Goal: Task Accomplishment & Management: Use online tool/utility

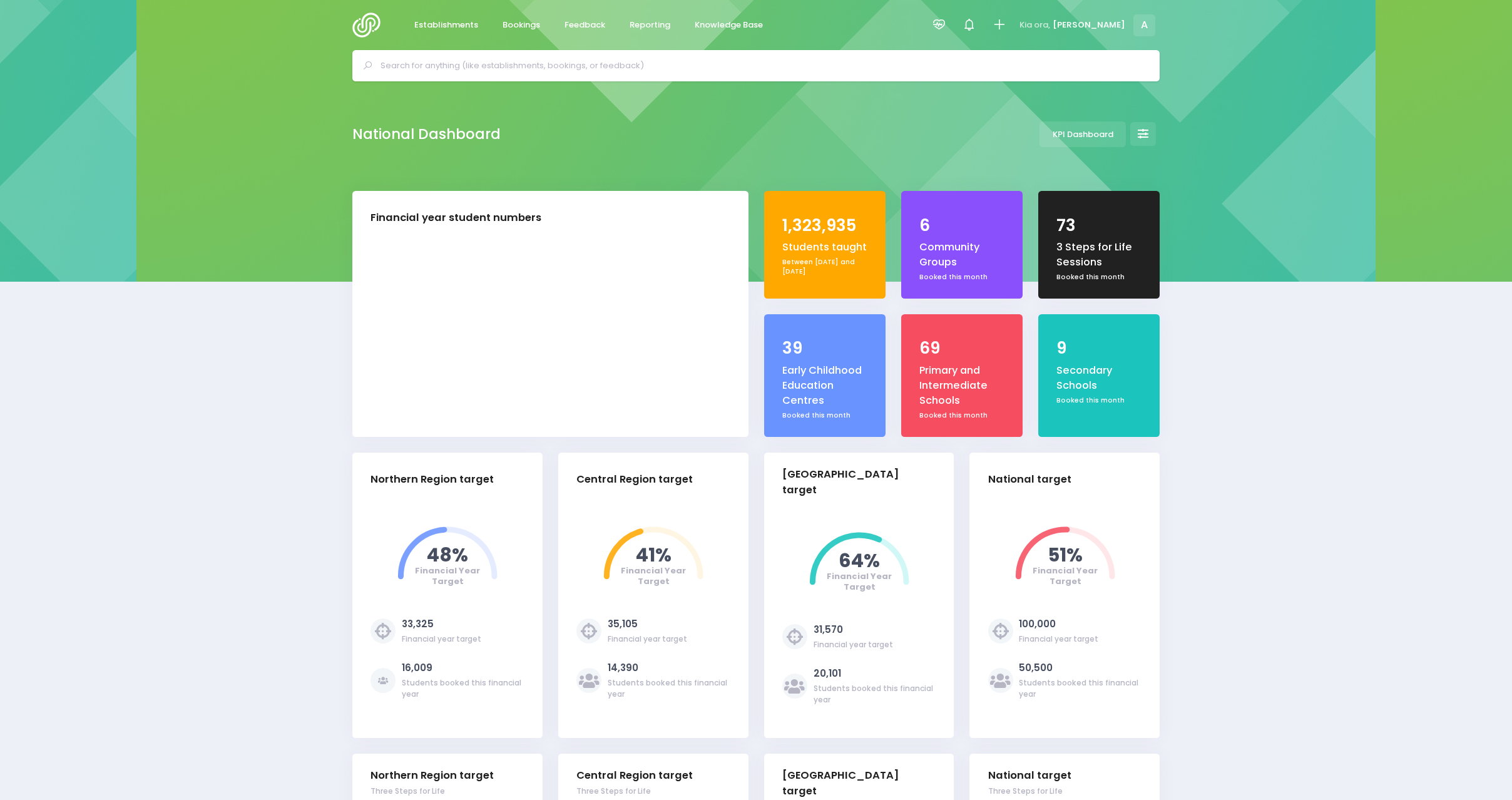
select select "5"
click at [649, 26] on span "Reporting" at bounding box center [650, 25] width 41 height 13
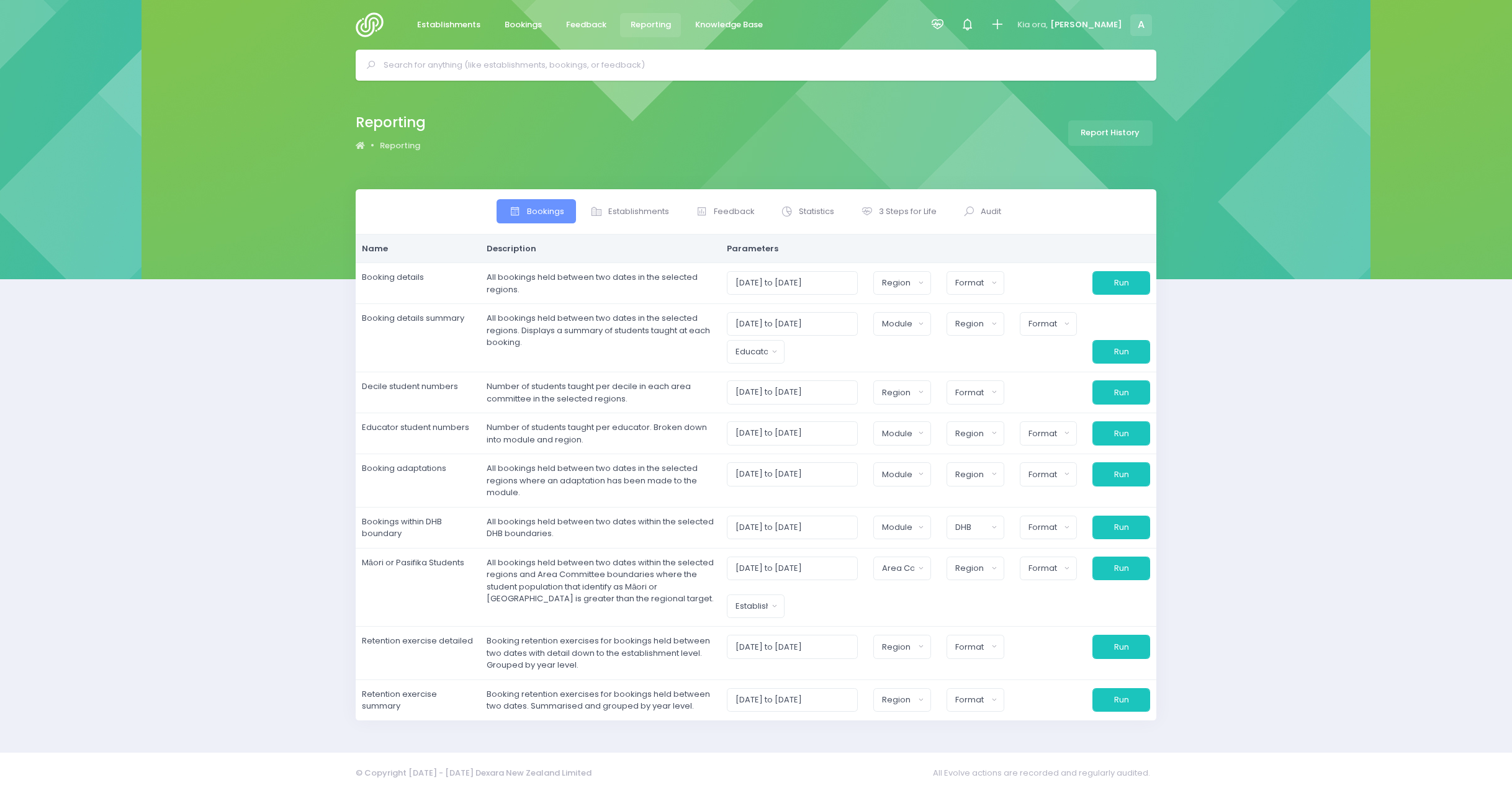
select select
click at [904, 210] on span "3 Steps for Life" at bounding box center [907, 212] width 58 height 13
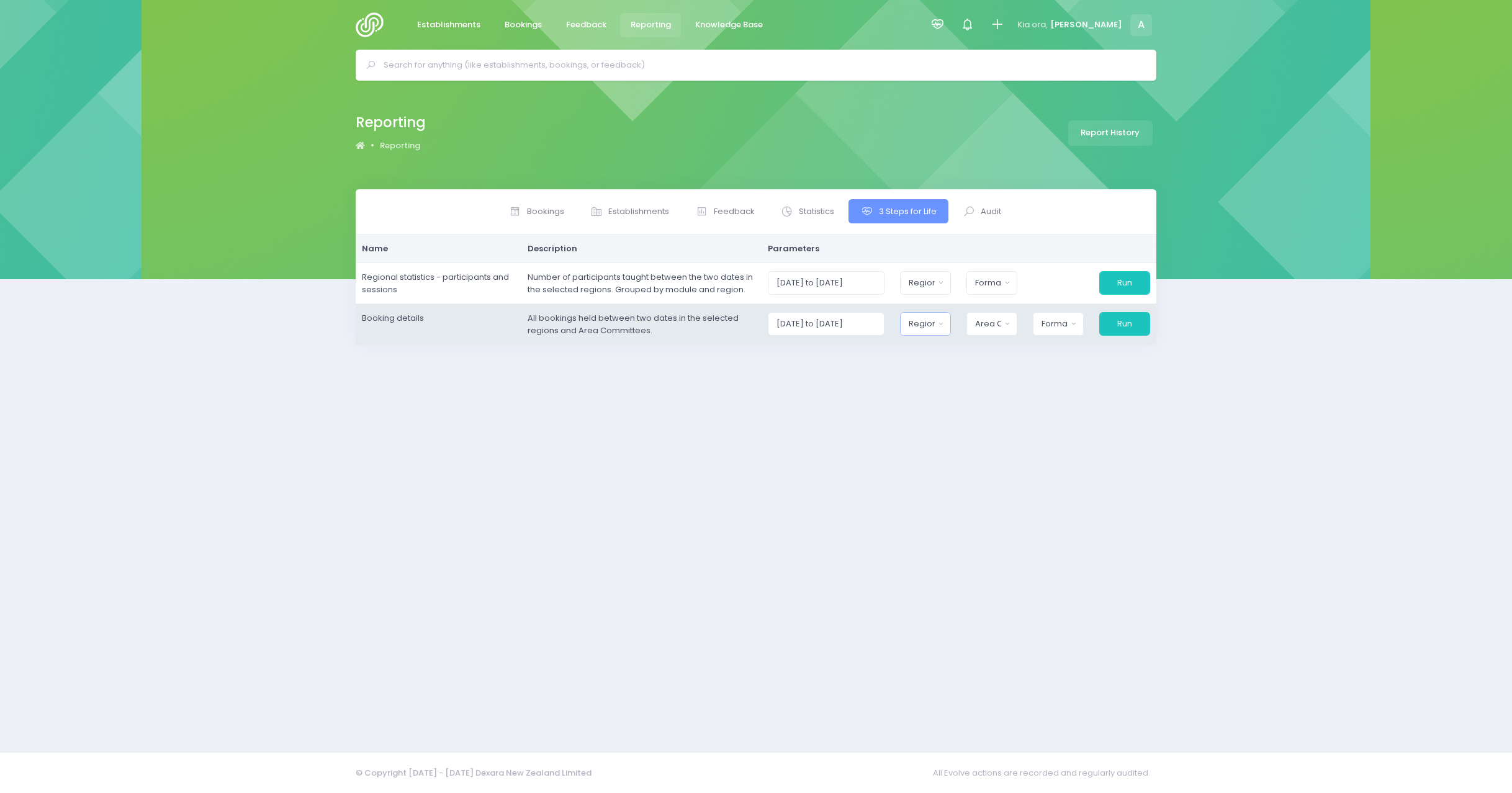
click at [917, 329] on div "Region" at bounding box center [921, 324] width 25 height 13
click at [941, 362] on button "Select All" at bounding box center [938, 358] width 57 height 21
select select "Northern"
click at [988, 313] on button "Area Committee" at bounding box center [988, 324] width 52 height 24
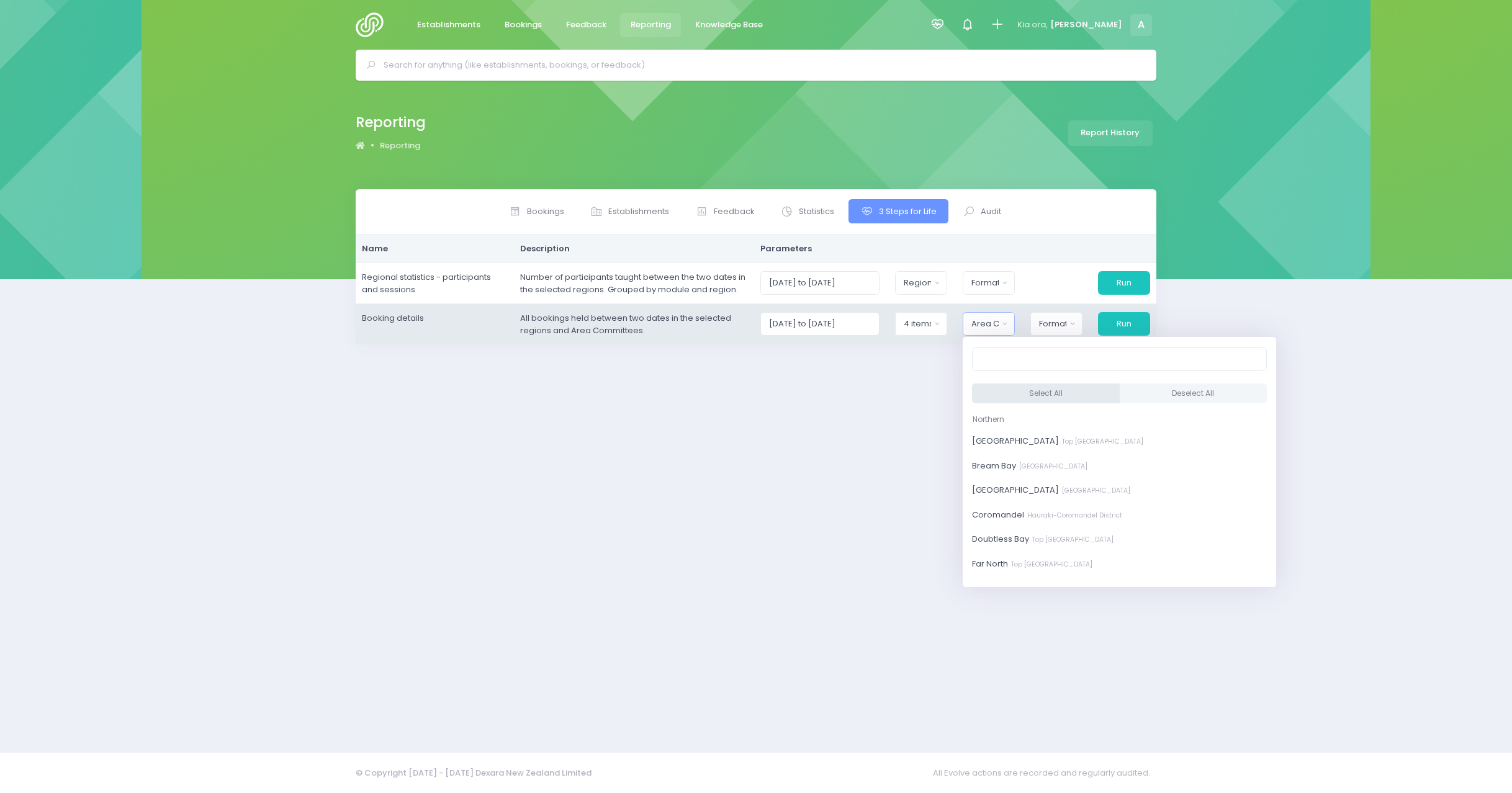
click at [1028, 393] on button "Select All" at bounding box center [1046, 394] width 148 height 21
select select "[GEOGRAPHIC_DATA]"
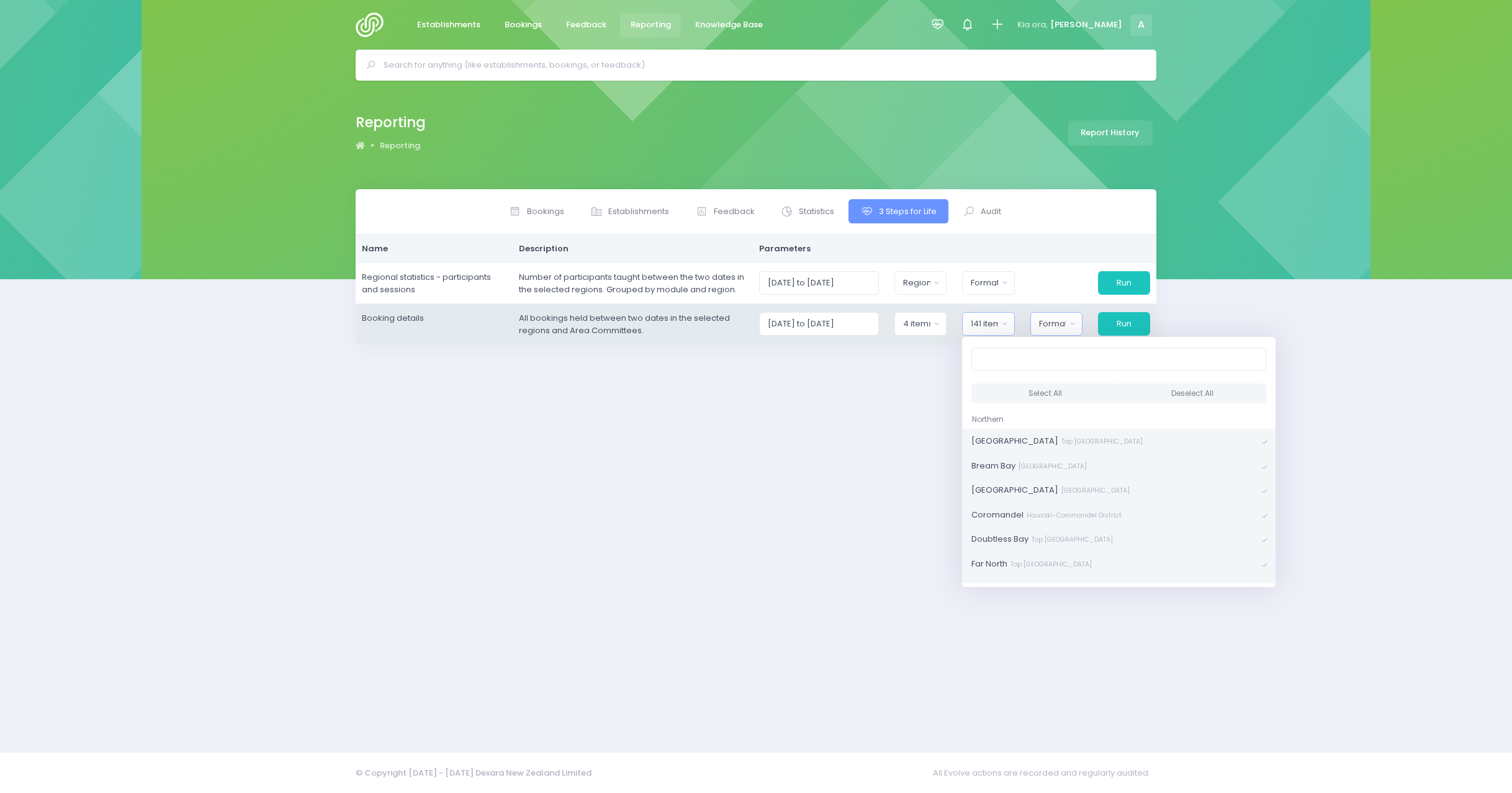
click at [1054, 324] on div "Format" at bounding box center [1053, 324] width 27 height 13
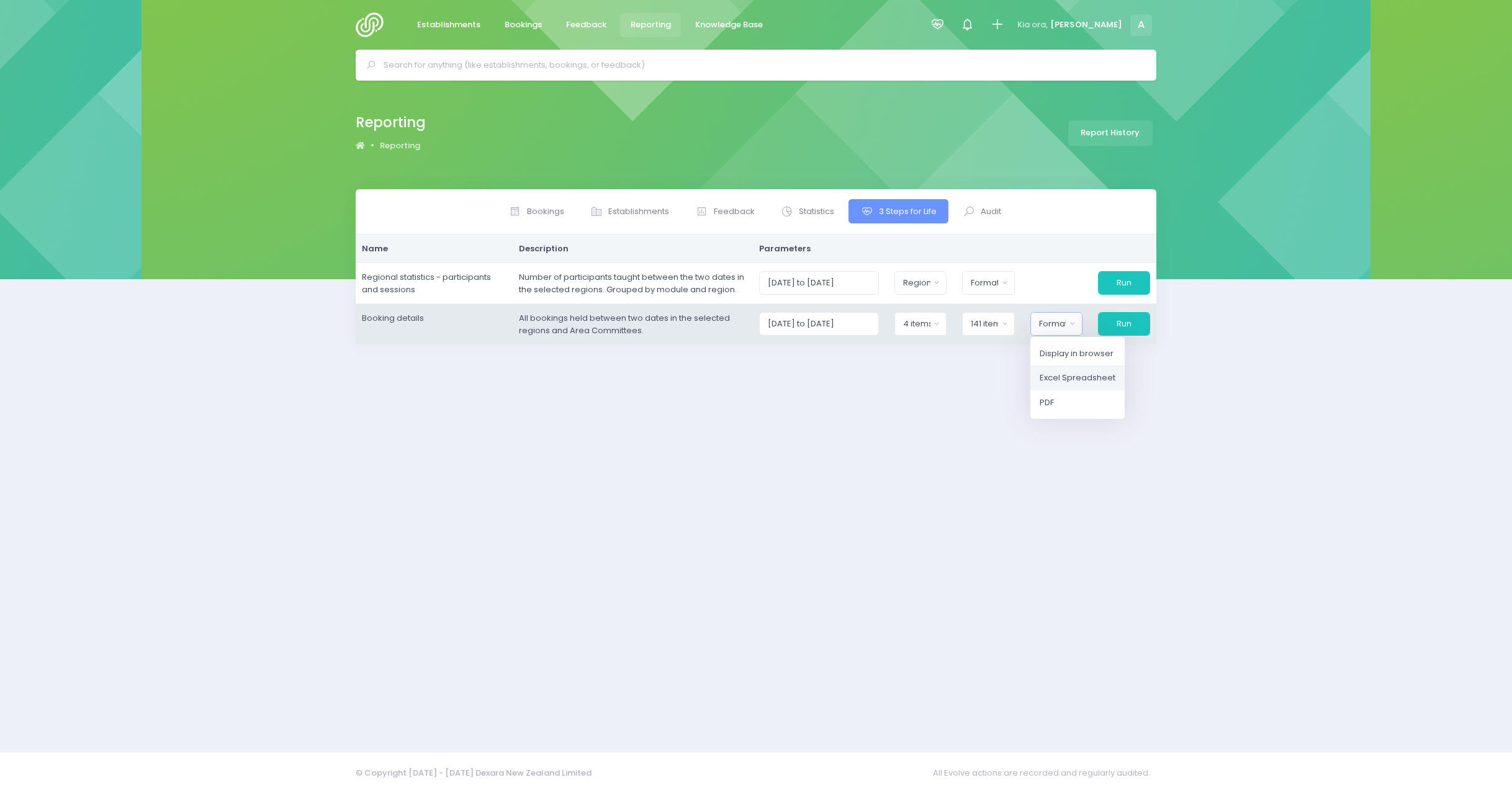
click at [1076, 381] on span "Excel Spreadsheet" at bounding box center [1077, 378] width 75 height 13
select select "excel"
click at [1118, 329] on button "Run" at bounding box center [1123, 324] width 53 height 24
